Goal: Task Accomplishment & Management: Use online tool/utility

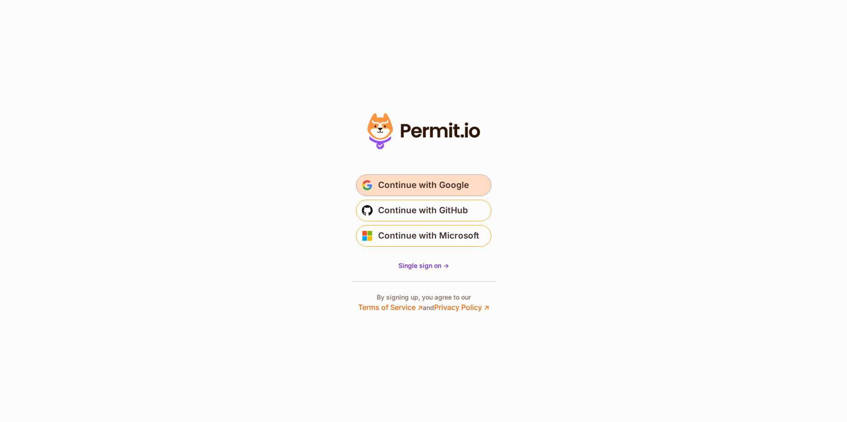
click at [441, 190] on span "Continue with Google" at bounding box center [423, 185] width 91 height 14
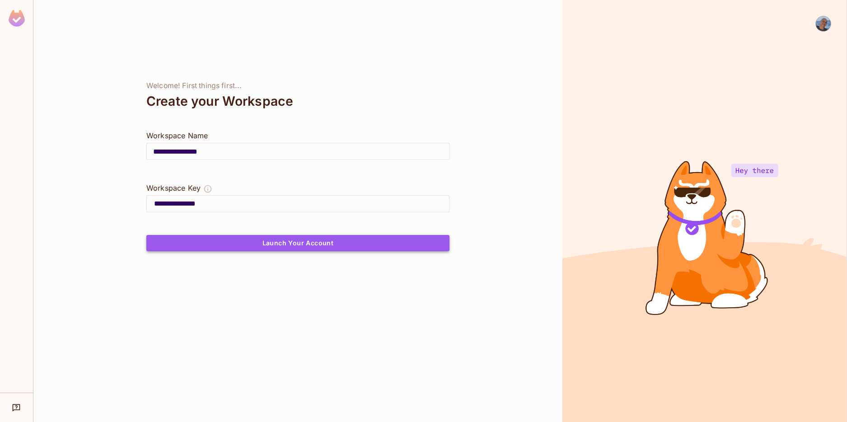
click at [295, 244] on button "Launch Your Account" at bounding box center [297, 243] width 303 height 16
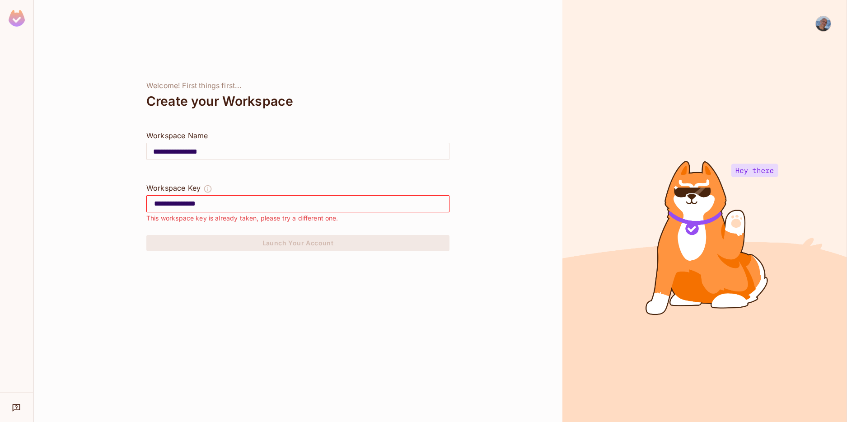
click at [220, 204] on input "**********" at bounding box center [301, 203] width 295 height 14
click at [209, 186] on icon "The Workspace Key is unique, and serves as the identifier of your workspace." at bounding box center [208, 189] width 8 height 8
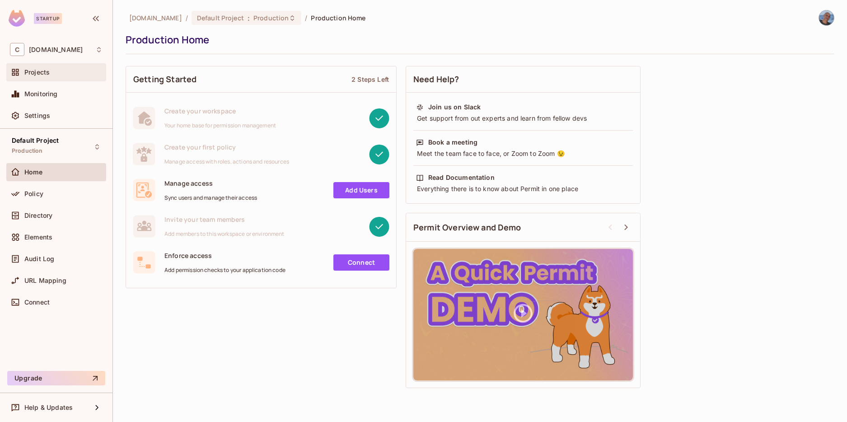
click at [53, 67] on div "Projects" at bounding box center [56, 72] width 93 height 11
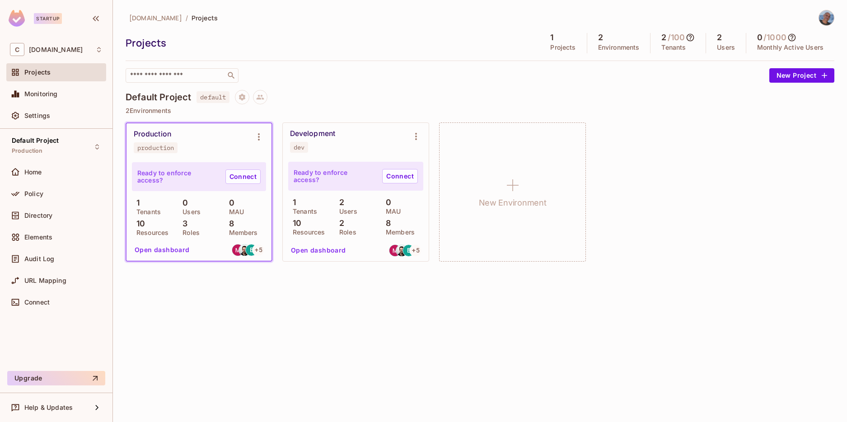
click at [323, 196] on div "Ready to enforce access? Connect 1 Tenants 2 Users 0 MAU 10 Resources 2 Roles 8…" at bounding box center [355, 198] width 135 height 73
click at [206, 200] on div "0 Users" at bounding box center [199, 206] width 42 height 16
click at [157, 252] on button "Open dashboard" at bounding box center [162, 249] width 62 height 14
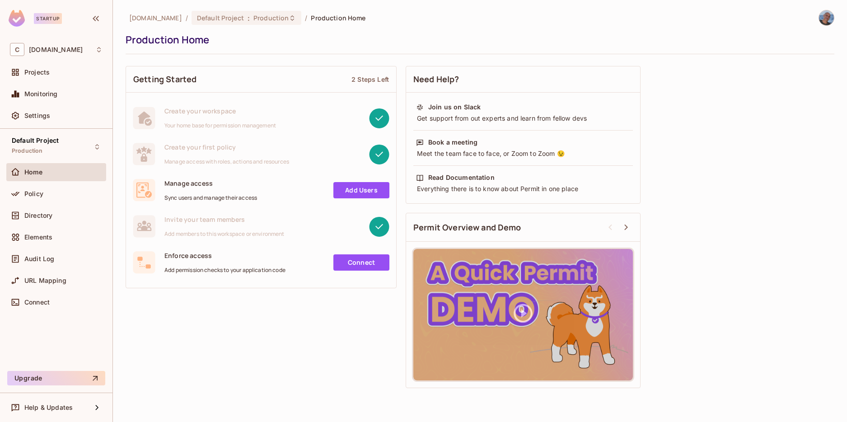
click at [33, 173] on span "Home" at bounding box center [33, 171] width 19 height 7
click at [38, 234] on span "Elements" at bounding box center [38, 236] width 28 height 7
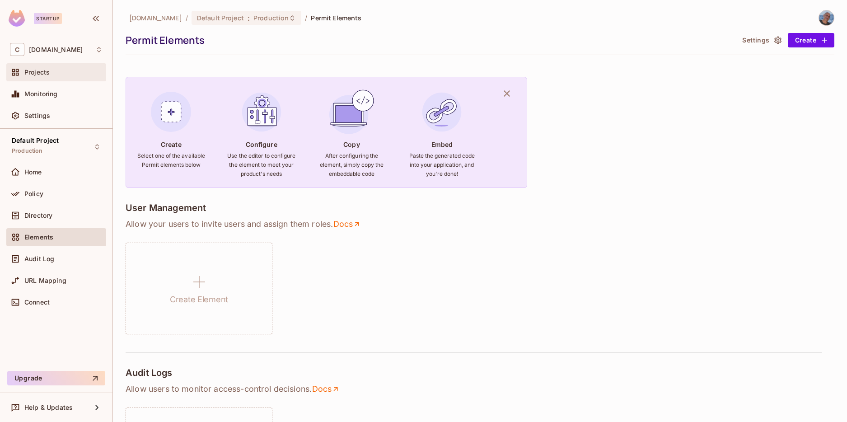
click at [45, 73] on span "Projects" at bounding box center [36, 72] width 25 height 7
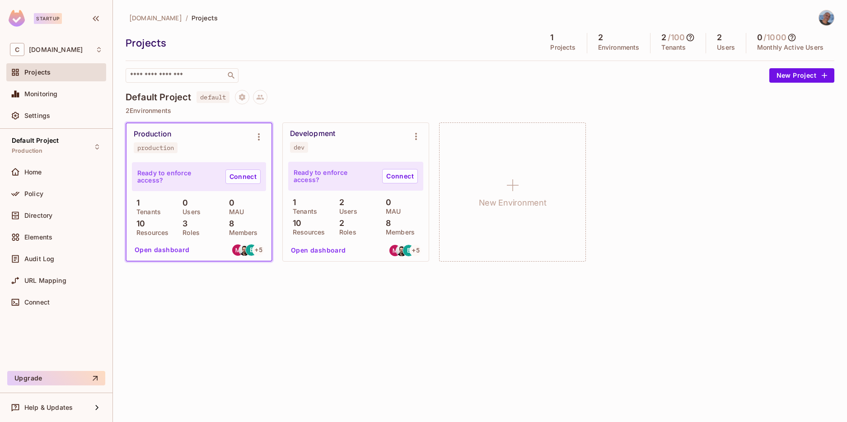
click at [346, 171] on div "Ready to enforce access? Connect" at bounding box center [355, 176] width 135 height 29
click at [419, 137] on icon "Environment settings" at bounding box center [415, 136] width 11 height 11
click at [363, 249] on div at bounding box center [423, 211] width 847 height 422
click at [403, 175] on link "Connect" at bounding box center [400, 176] width 36 height 14
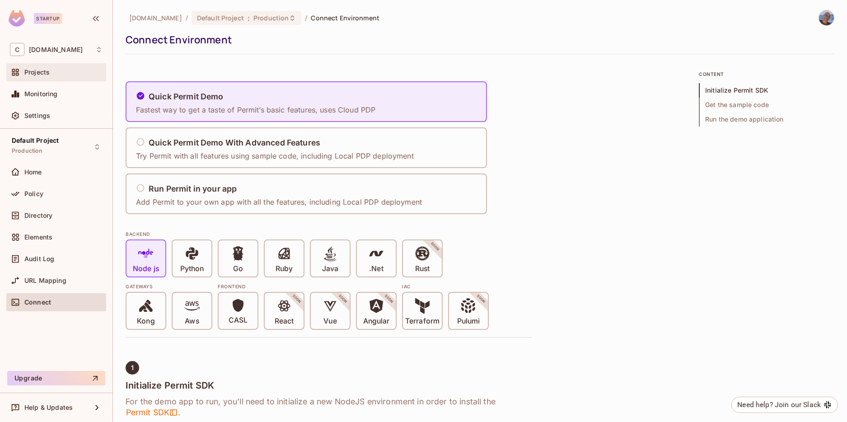
click at [43, 74] on span "Projects" at bounding box center [36, 72] width 25 height 7
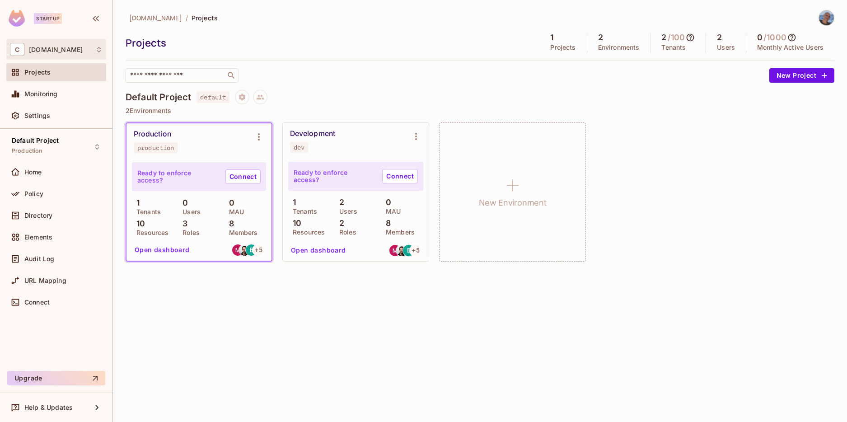
click at [92, 50] on div "C cyclops.security" at bounding box center [56, 49] width 93 height 13
click at [49, 80] on li "cyclops.security cyclops" at bounding box center [62, 76] width 111 height 24
click at [413, 139] on icon "Environment settings" at bounding box center [415, 136] width 11 height 11
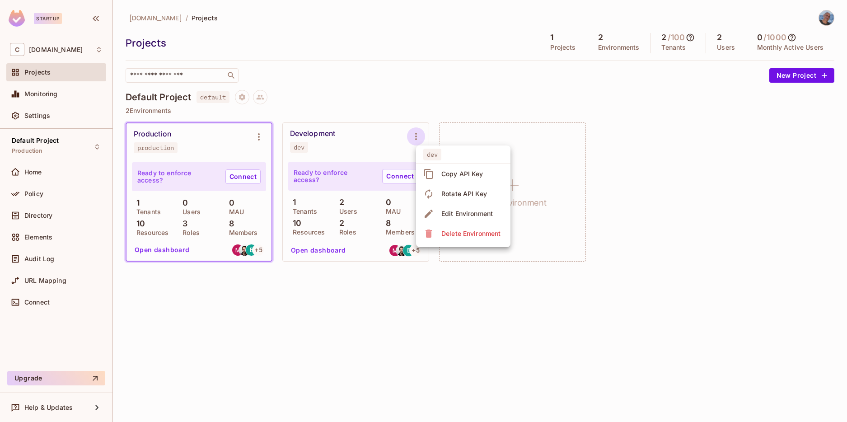
click at [429, 284] on div at bounding box center [423, 211] width 847 height 422
click at [299, 222] on p "10" at bounding box center [294, 223] width 13 height 9
click at [335, 222] on p "2" at bounding box center [339, 223] width 9 height 9
click at [316, 247] on button "Open dashboard" at bounding box center [318, 250] width 62 height 14
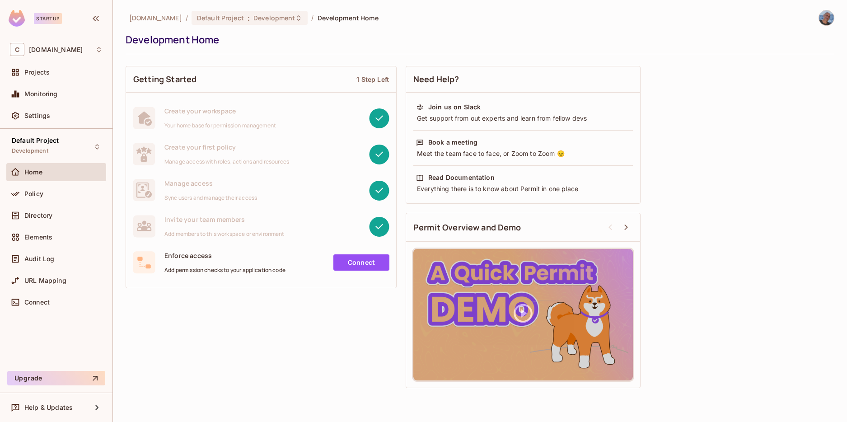
click at [372, 261] on link "Connect" at bounding box center [361, 262] width 56 height 16
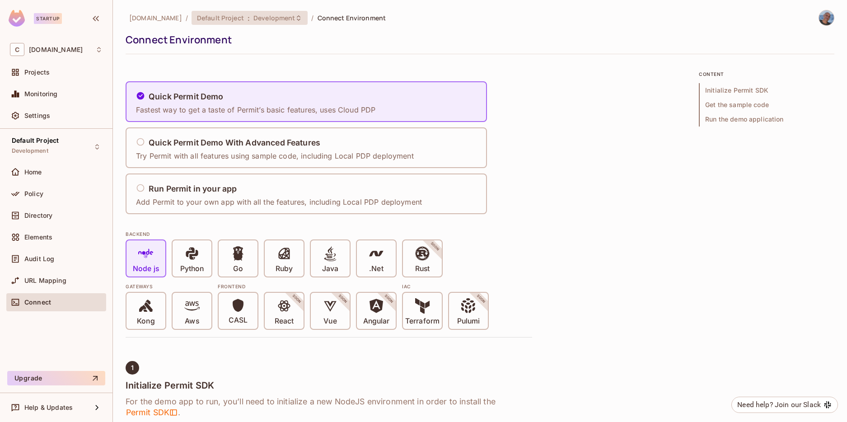
click at [205, 19] on span "Default Project" at bounding box center [220, 18] width 47 height 9
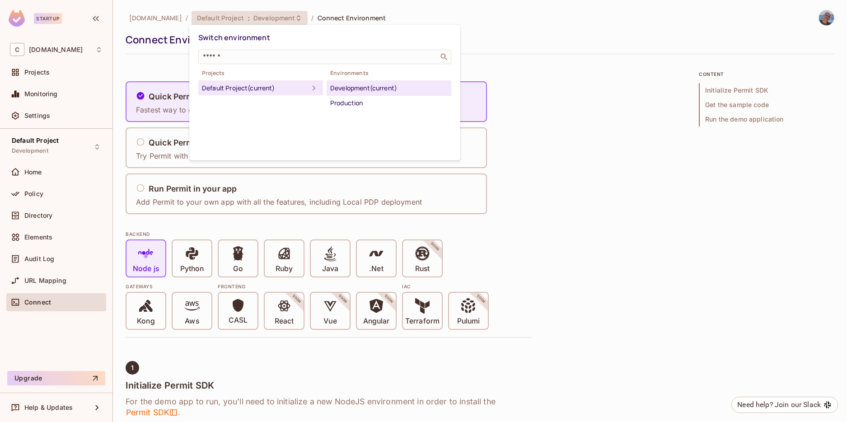
click at [161, 18] on div at bounding box center [423, 211] width 847 height 422
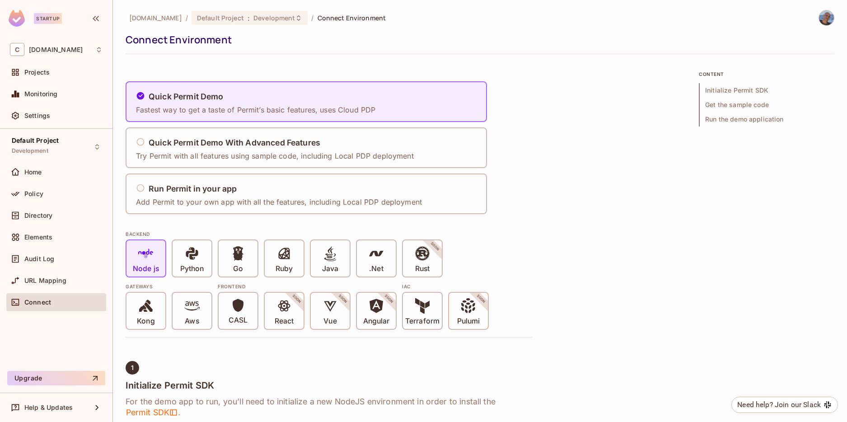
click at [161, 18] on span "cyclops.security" at bounding box center [155, 18] width 53 height 9
click at [41, 173] on span "Home" at bounding box center [33, 171] width 18 height 7
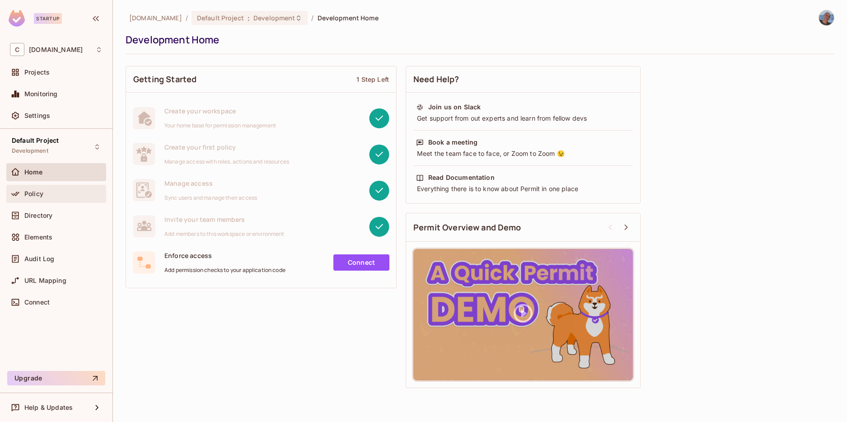
click at [27, 195] on span "Policy" at bounding box center [33, 193] width 19 height 7
